Goal: Task Accomplishment & Management: Manage account settings

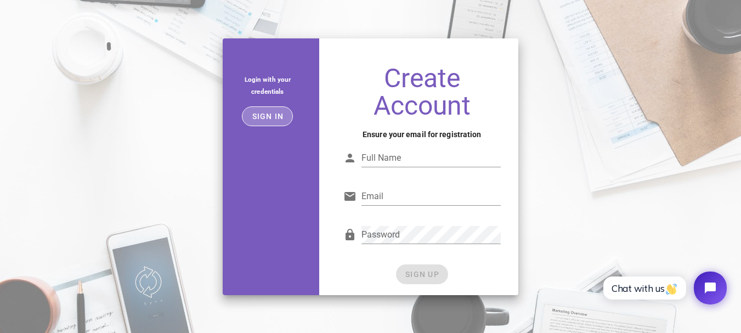
click at [272, 113] on span "Sign in" at bounding box center [267, 116] width 32 height 9
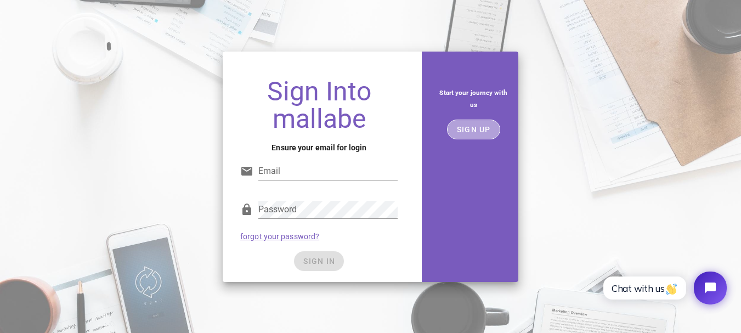
click at [465, 130] on span "SIGN UP" at bounding box center [473, 129] width 35 height 9
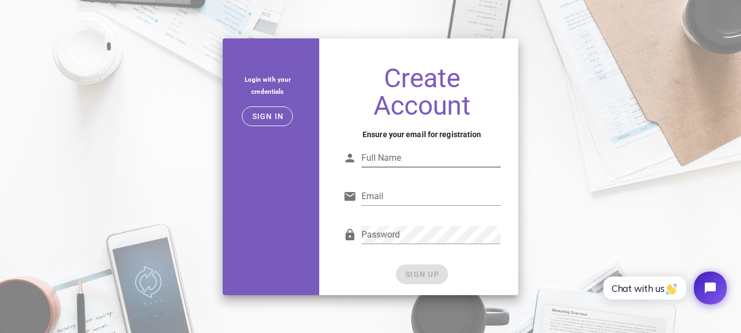
click at [441, 156] on input "Full Name" at bounding box center [430, 158] width 139 height 18
type input "ADALBERTO CLAUSSEN SOARES"
click at [444, 191] on input "Email" at bounding box center [430, 196] width 139 height 18
type input "albertdogtrainer@hotmail.com"
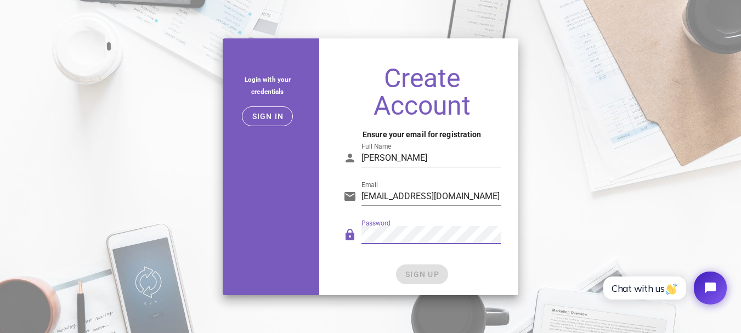
click at [421, 222] on div "Password" at bounding box center [421, 237] width 157 height 36
click at [413, 277] on span "SIGN UP" at bounding box center [422, 274] width 35 height 9
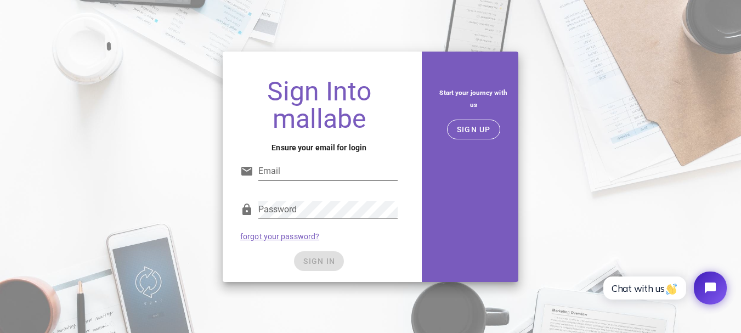
click at [337, 173] on input "Email" at bounding box center [327, 171] width 139 height 18
type input "albertdogtrainer@hotmail.com"
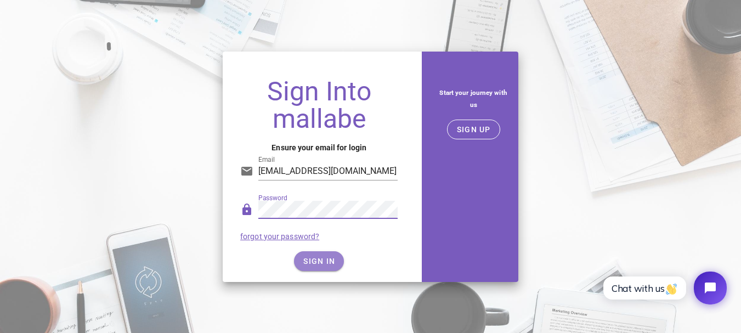
click at [317, 255] on button "SIGN IN" at bounding box center [319, 261] width 50 height 20
click at [317, 255] on div "SIGN IN" at bounding box center [318, 261] width 157 height 20
click at [317, 255] on button "SIGN IN" at bounding box center [319, 261] width 50 height 20
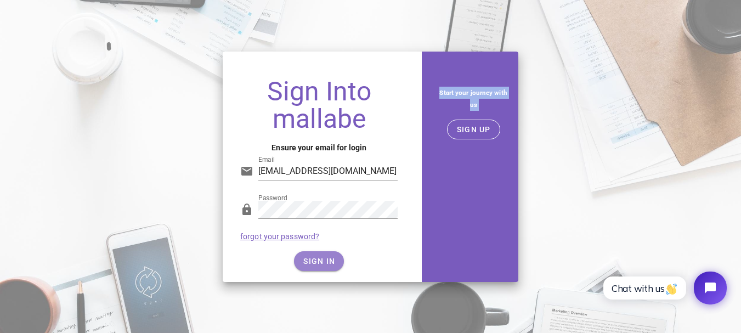
click at [317, 255] on button "SIGN IN" at bounding box center [319, 261] width 50 height 20
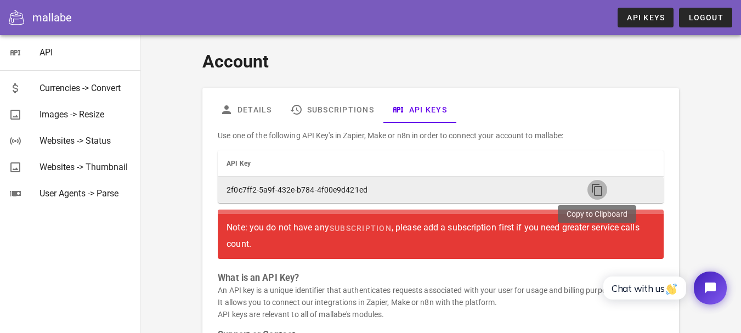
click at [593, 186] on icon "button" at bounding box center [596, 189] width 13 height 13
